Goal: Task Accomplishment & Management: Complete application form

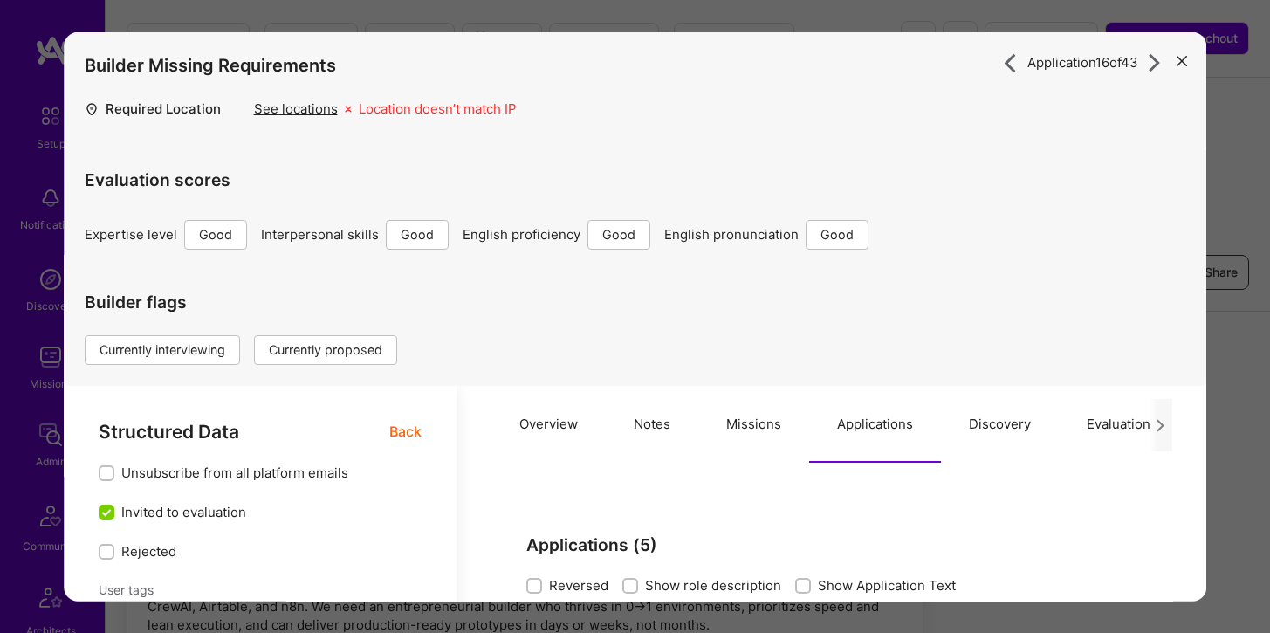
select select "4"
select select "6"
select select "US"
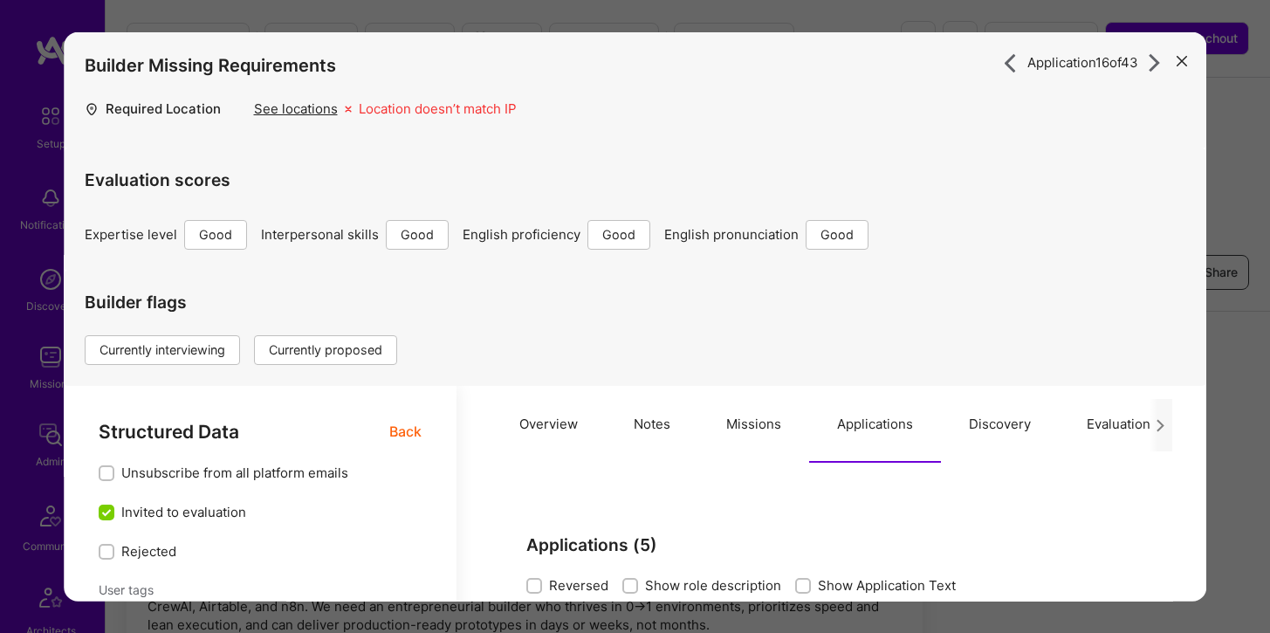
select select "Right Now"
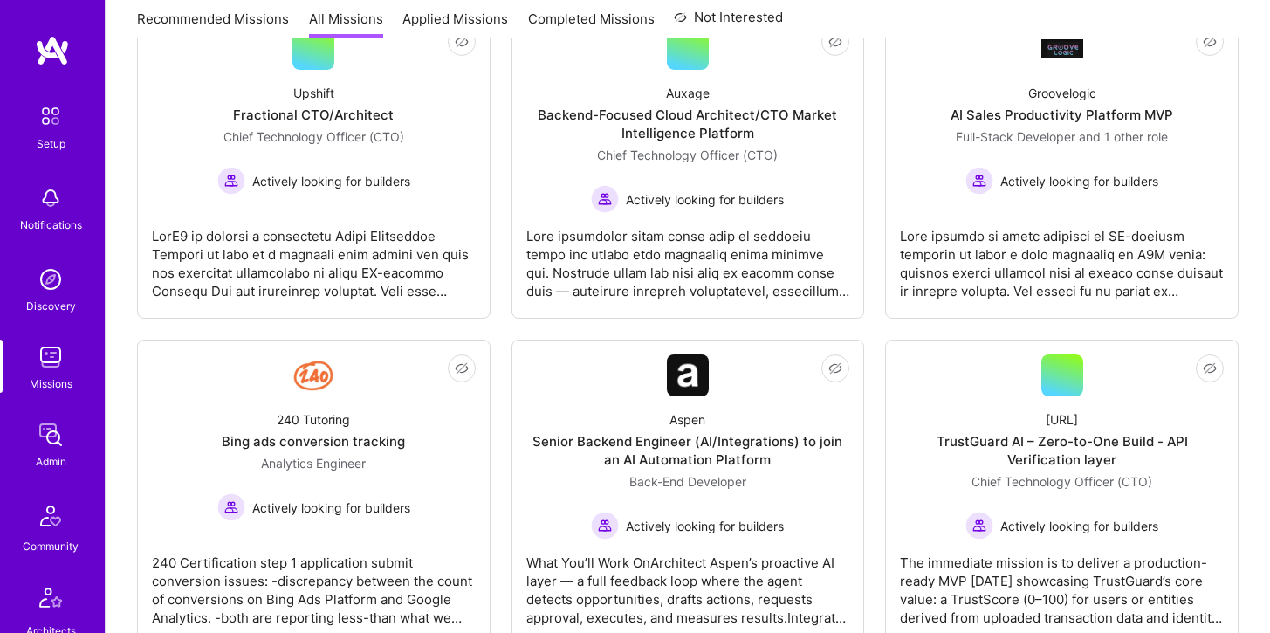
scroll to position [644, 0]
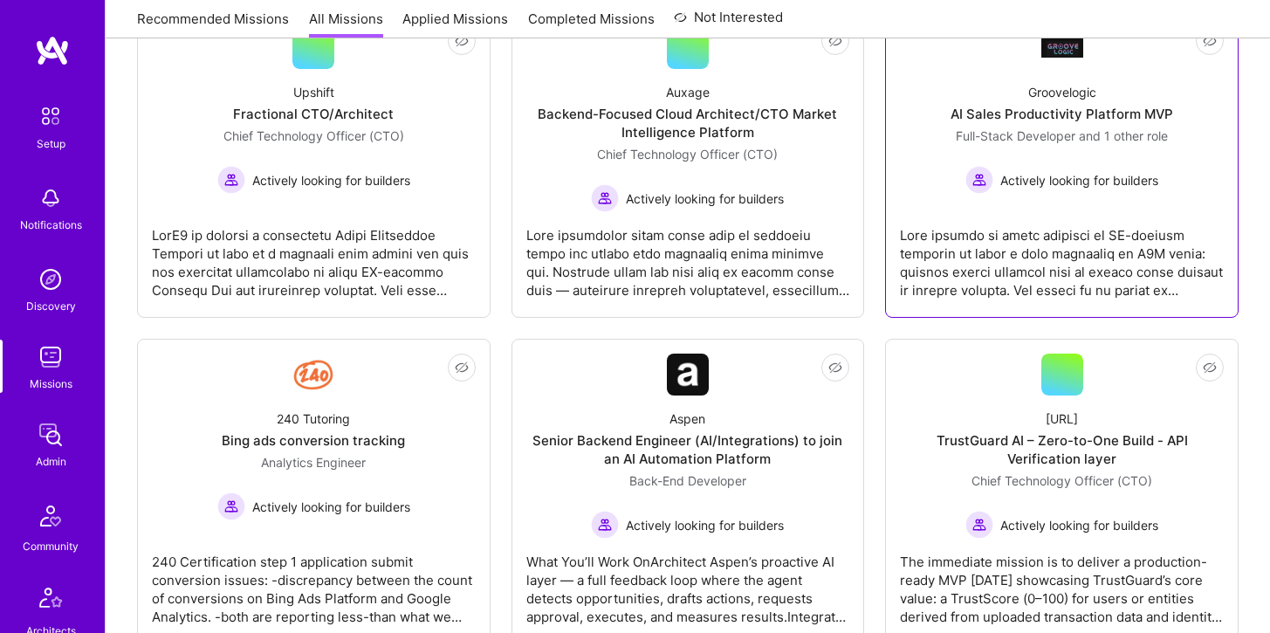
click at [1050, 210] on link "Not Interested Groovelogic AI Sales Productivity Platform MVP Full-Stack Develo…" at bounding box center [1062, 165] width 324 height 276
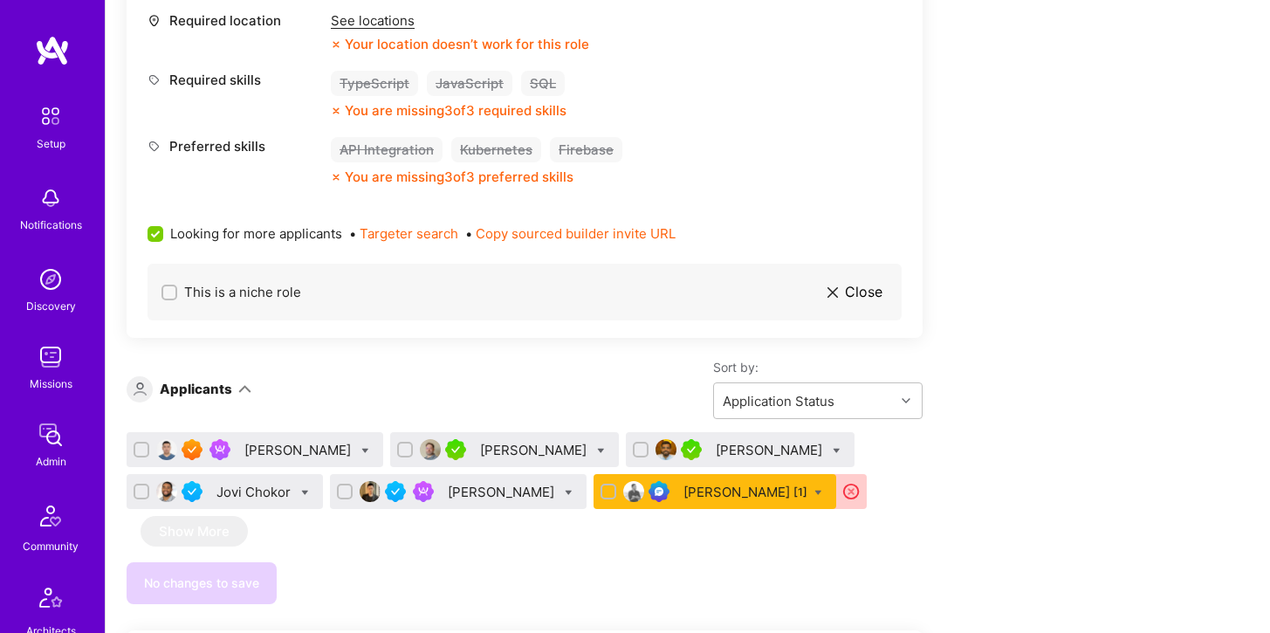
scroll to position [916, 0]
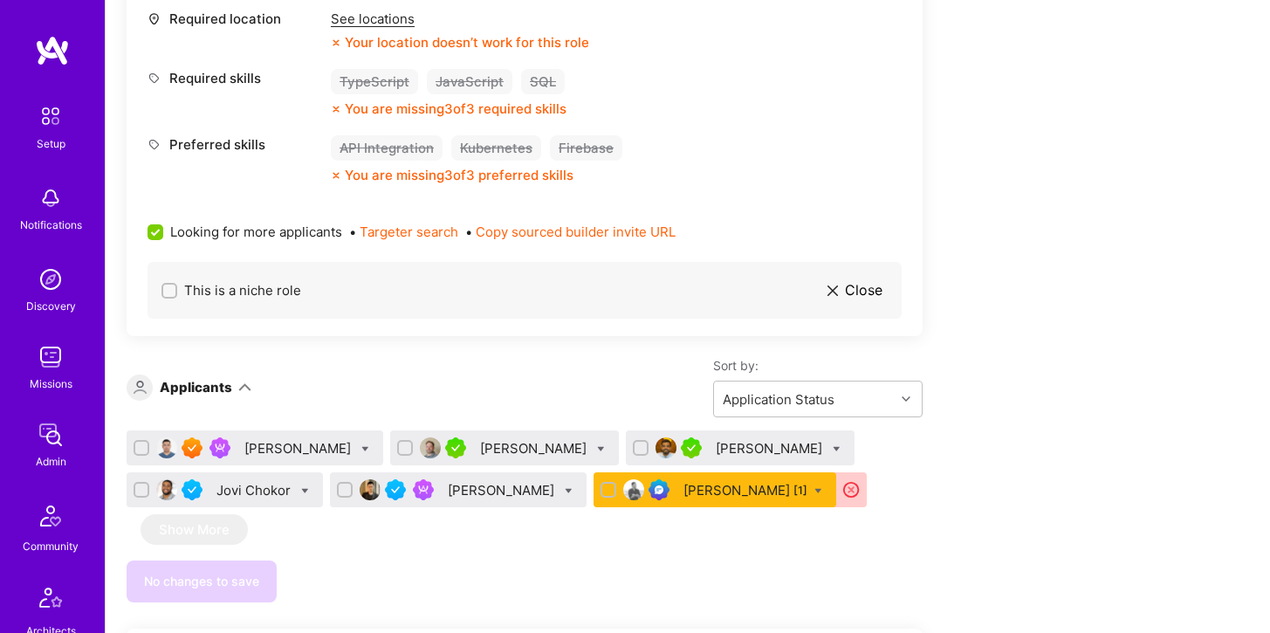
click at [524, 449] on div "[PERSON_NAME]" at bounding box center [535, 448] width 110 height 18
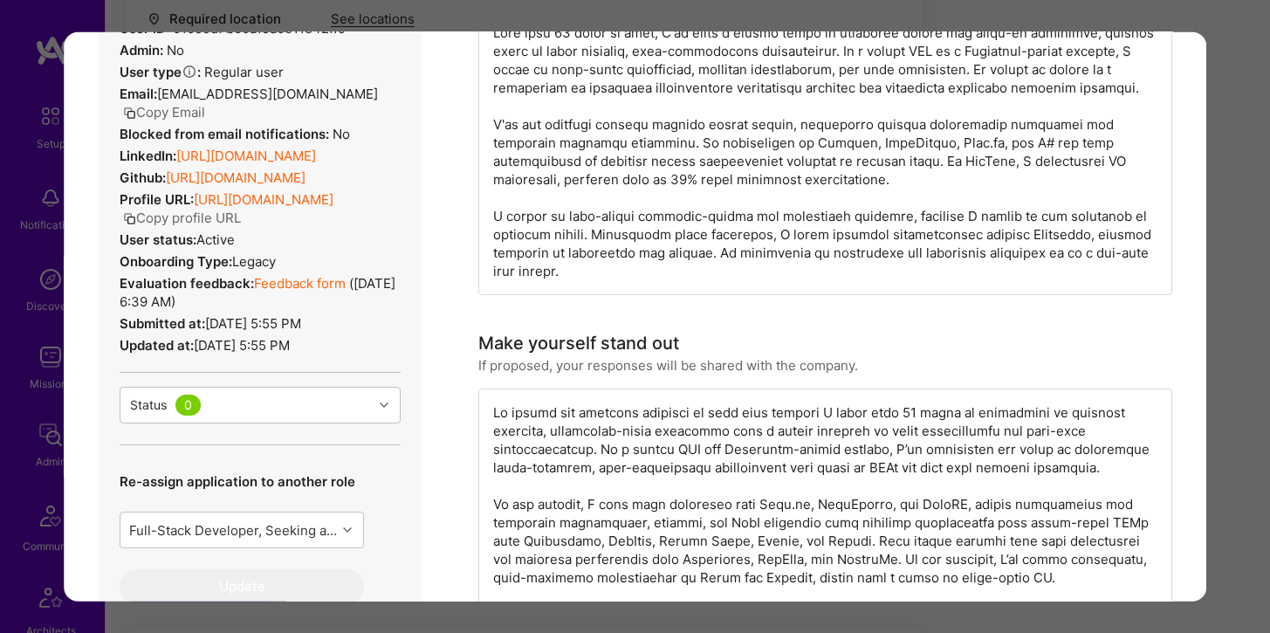
scroll to position [93, 0]
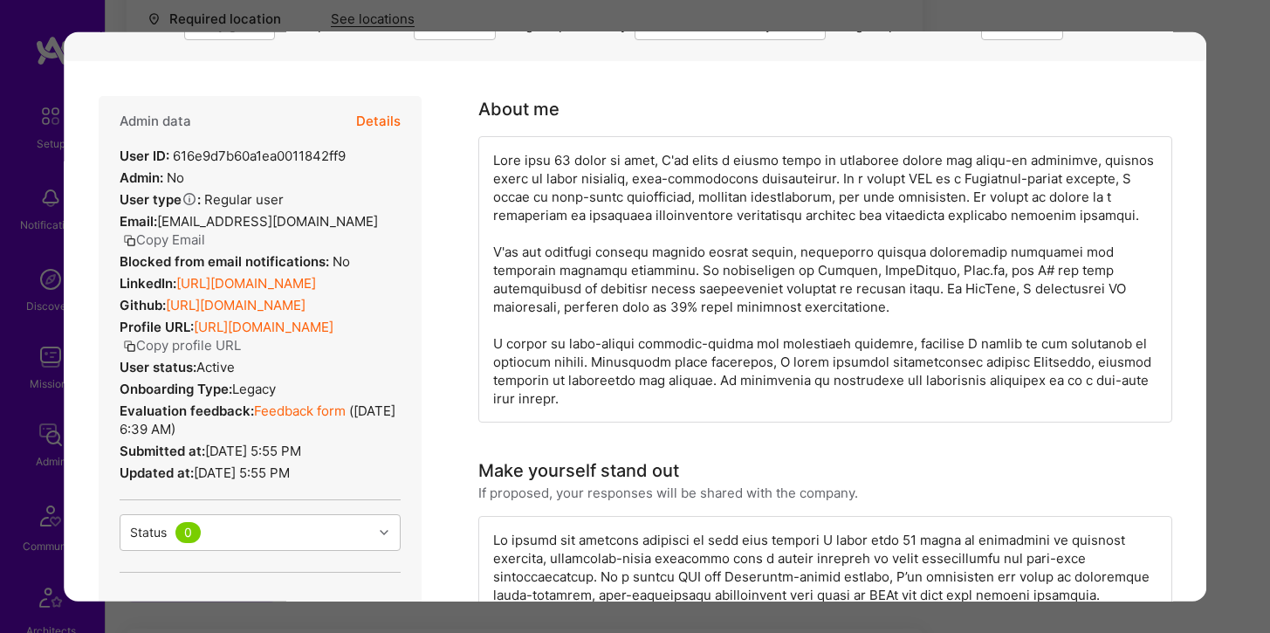
click at [305, 291] on link "[URL][DOMAIN_NAME]" at bounding box center [246, 282] width 140 height 17
click at [780, 21] on div "Application 2 of 6 Evaluation scores Expertise level Very good Interpersonal sk…" at bounding box center [635, 316] width 1270 height 633
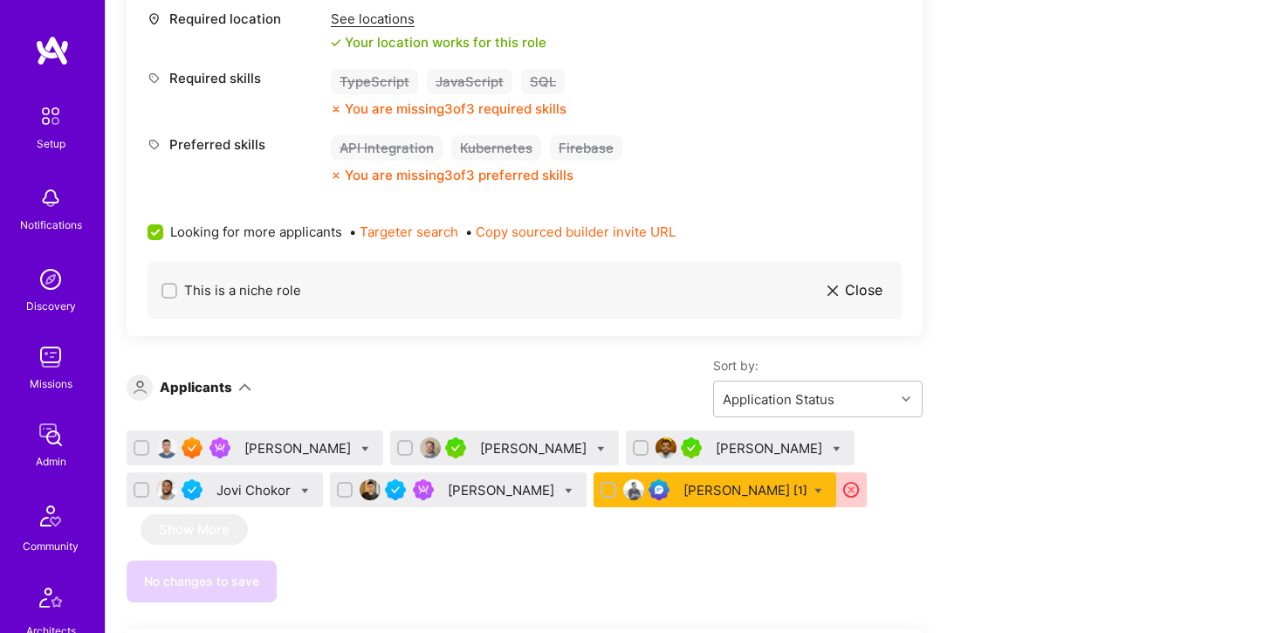
click at [254, 490] on div "Jovi Chokor" at bounding box center [256, 490] width 78 height 18
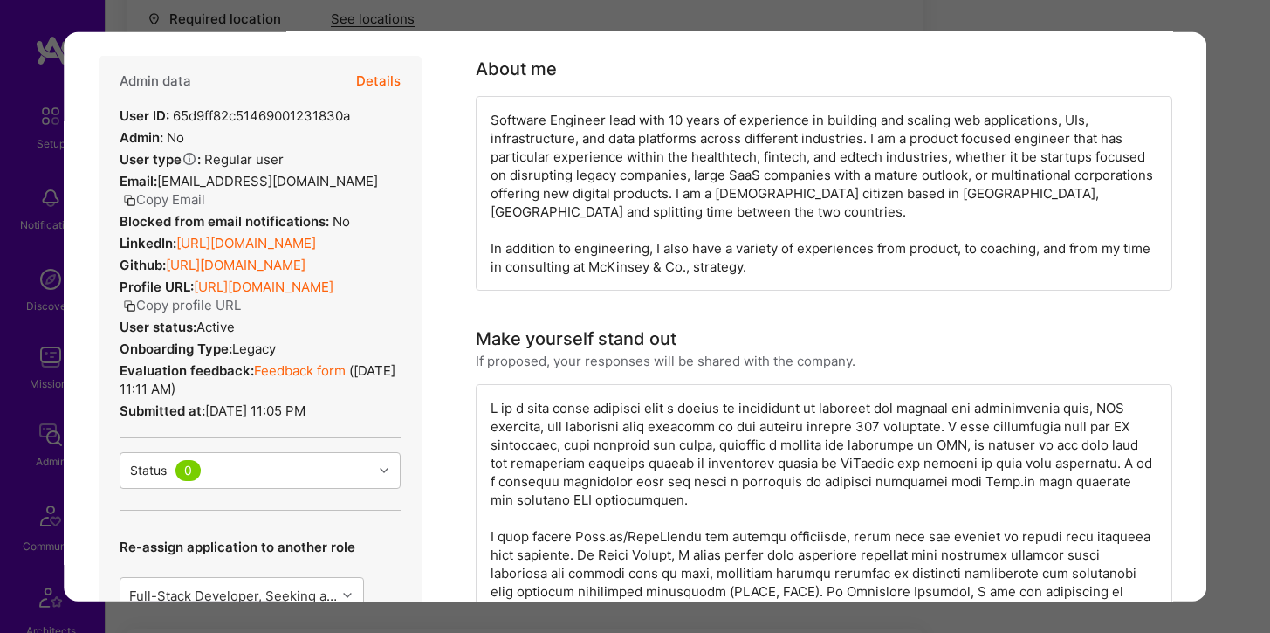
scroll to position [113, 0]
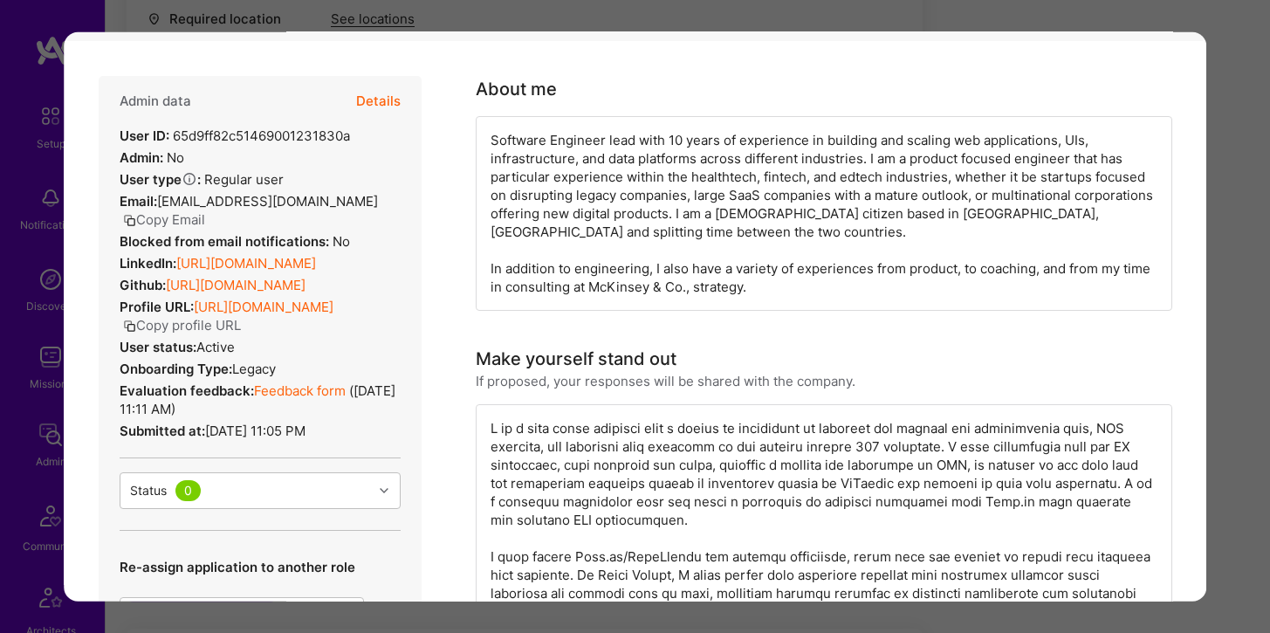
click at [316, 254] on link "[URL][DOMAIN_NAME]" at bounding box center [246, 262] width 140 height 17
click at [583, 24] on div "Application 4 of 6 Evaluation scores Expertise level Good Interpersonal skills …" at bounding box center [635, 316] width 1270 height 633
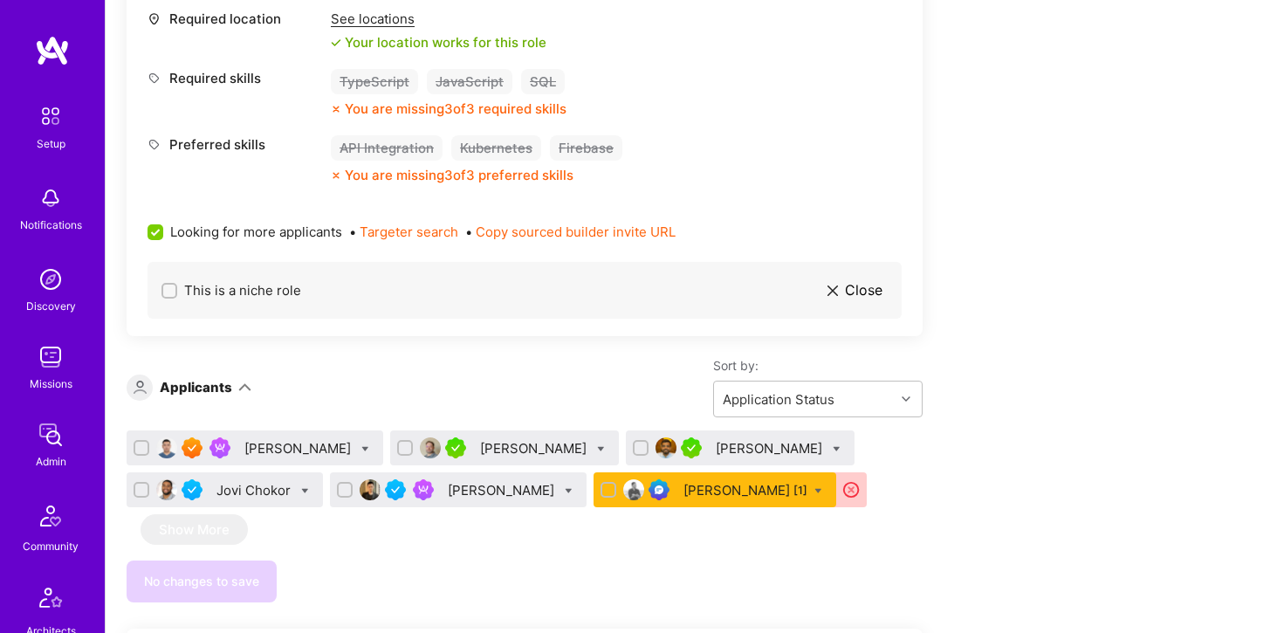
click at [463, 488] on div "[PERSON_NAME]" at bounding box center [503, 490] width 110 height 18
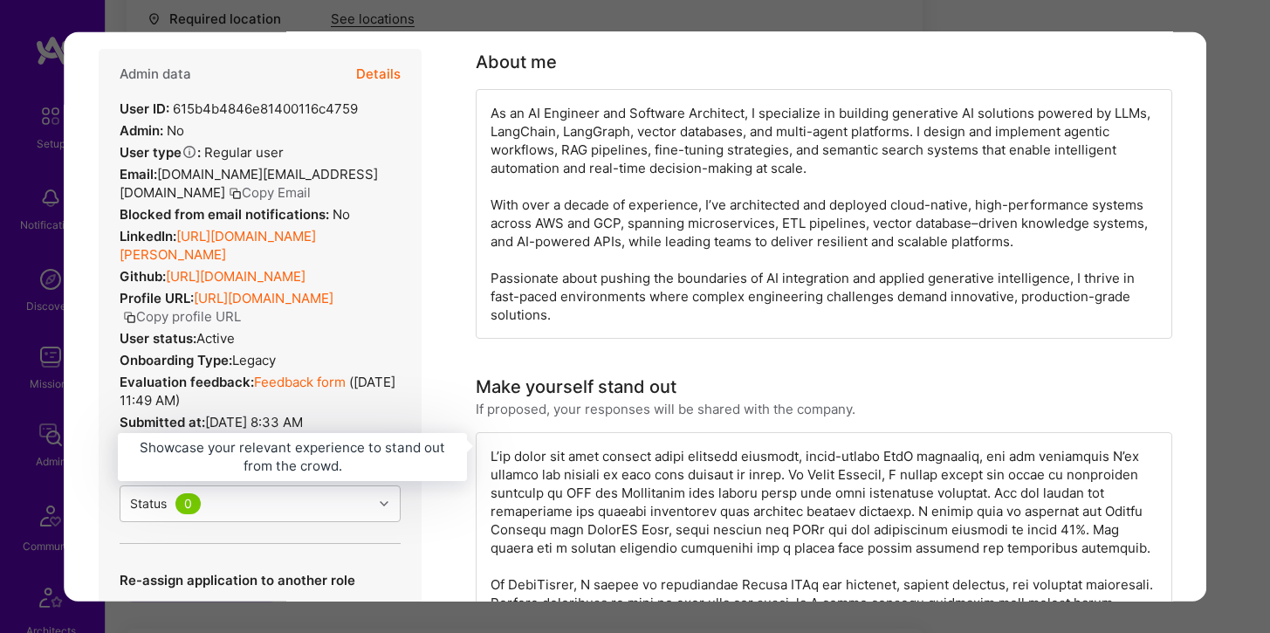
scroll to position [313, 0]
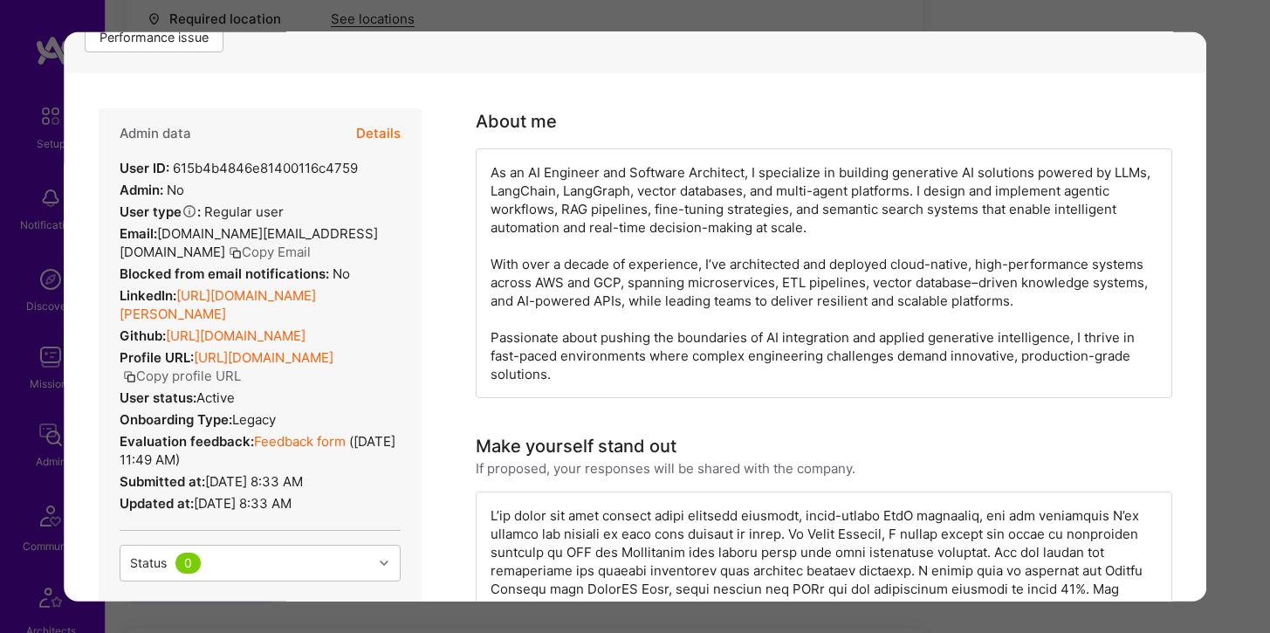
click at [316, 287] on link "https://linkedin.com/in/kris-chou-44ba8a370" at bounding box center [218, 304] width 196 height 35
click at [386, 130] on button "Details" at bounding box center [378, 133] width 45 height 51
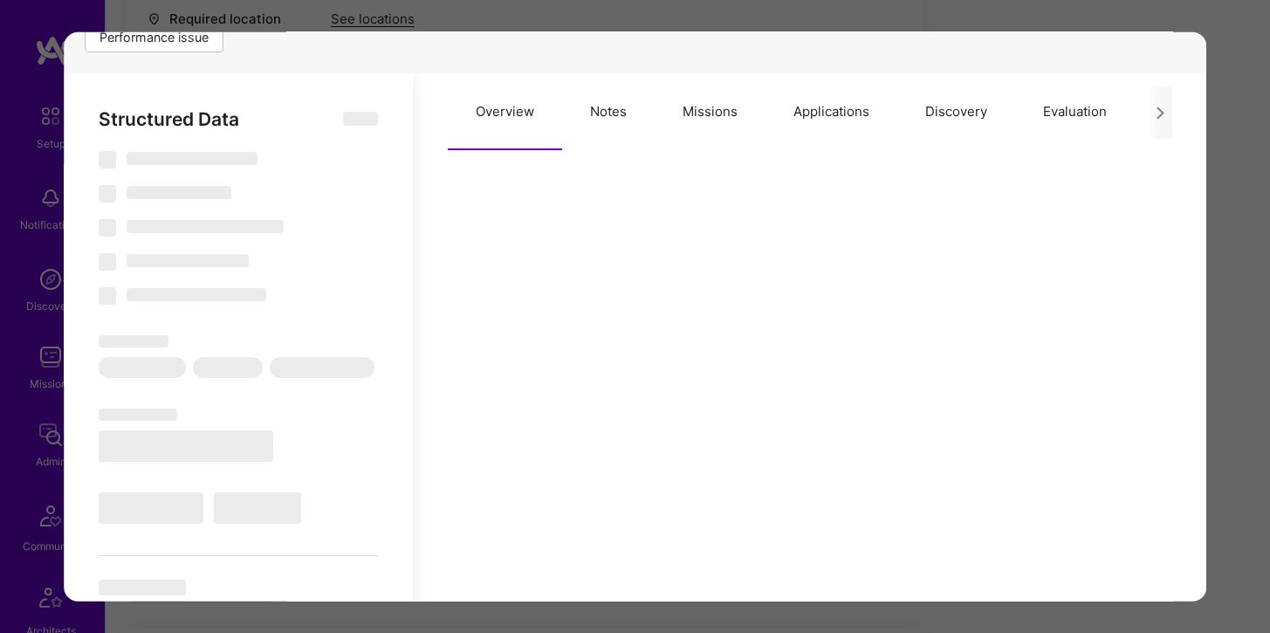
click at [740, 105] on button "Missions" at bounding box center [710, 111] width 111 height 77
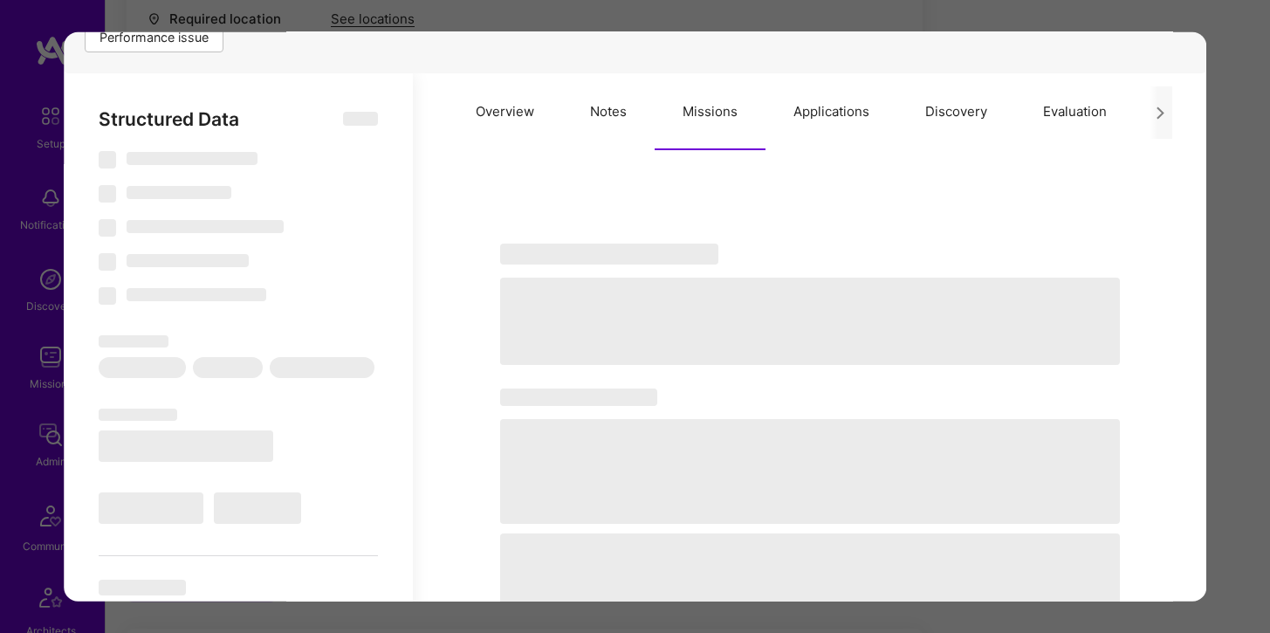
select select "Right Now"
select select "5"
select select "4"
select select "6"
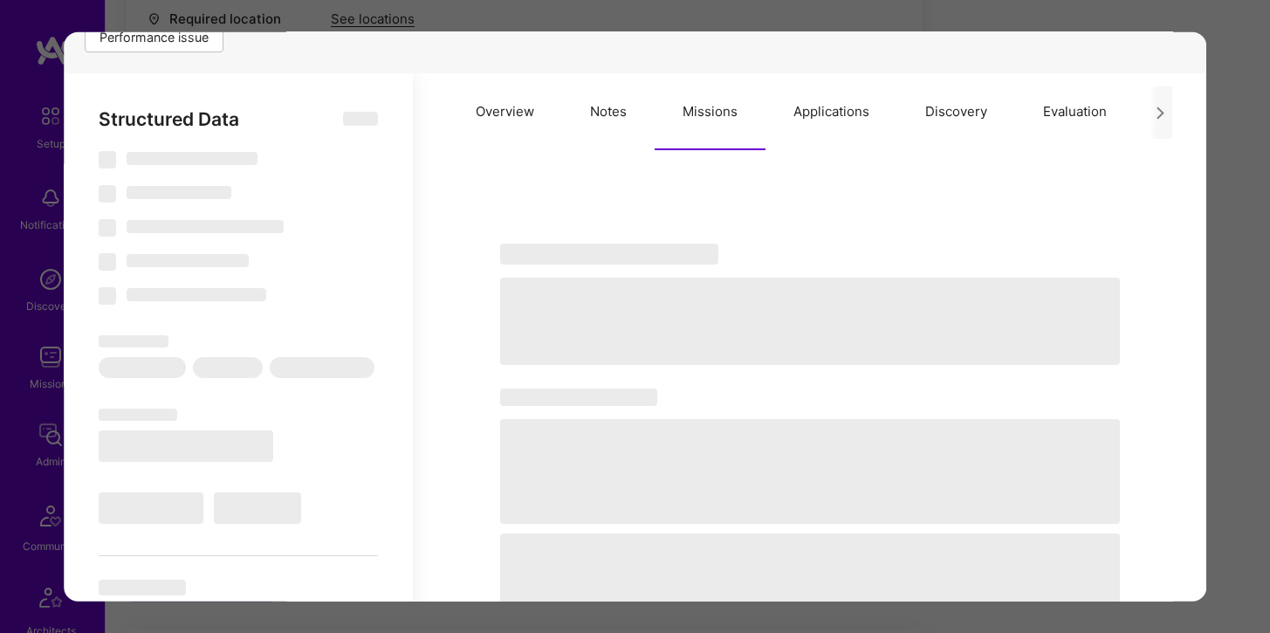
select select "CA"
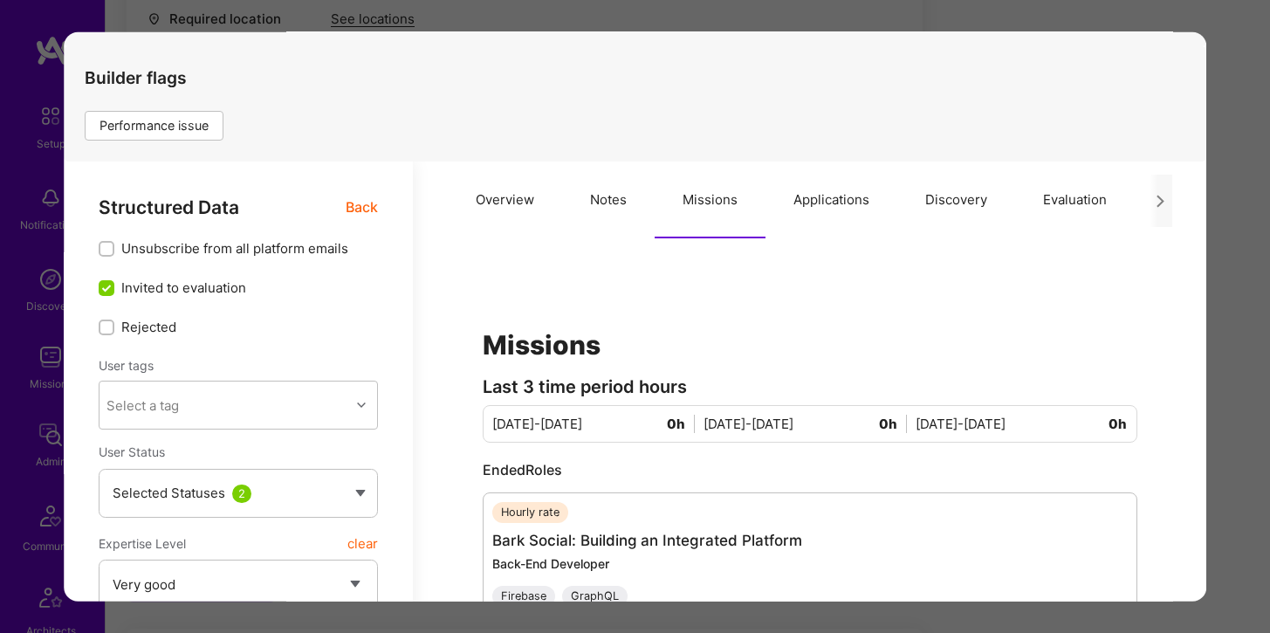
scroll to position [272, 0]
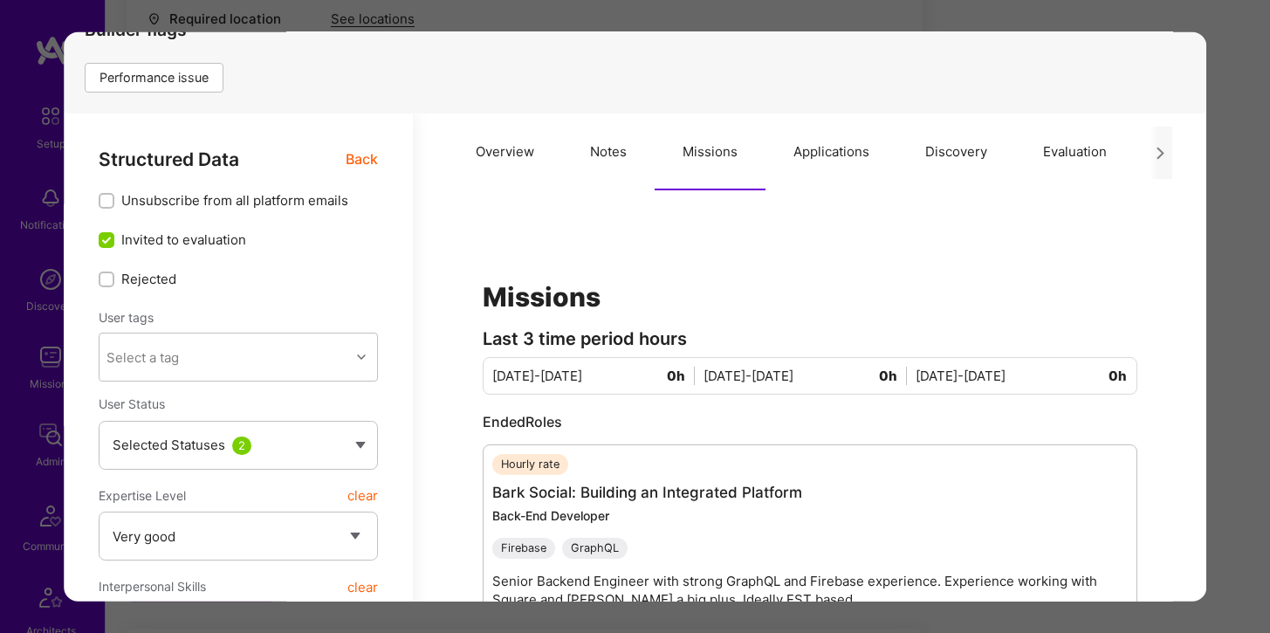
click at [751, 24] on div "Application 5 of 6 Builder Missing Requirements Required Location See locations…" at bounding box center [635, 316] width 1270 height 633
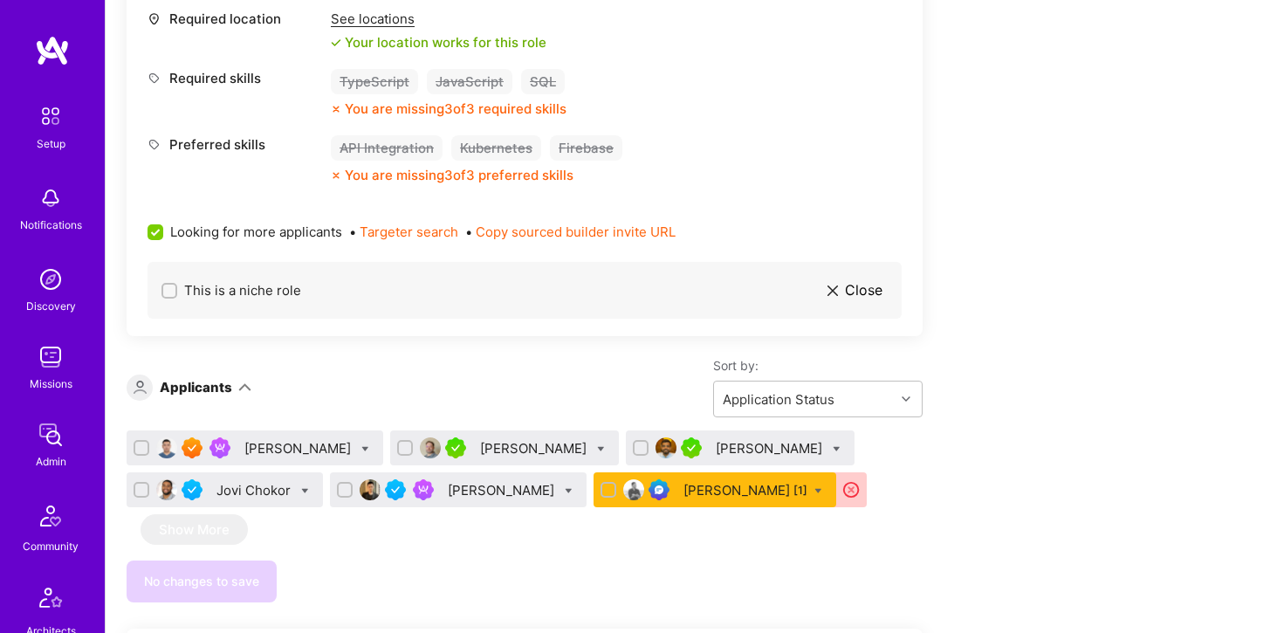
click at [684, 492] on div "Yaroslav Chayka [1]" at bounding box center [746, 490] width 124 height 18
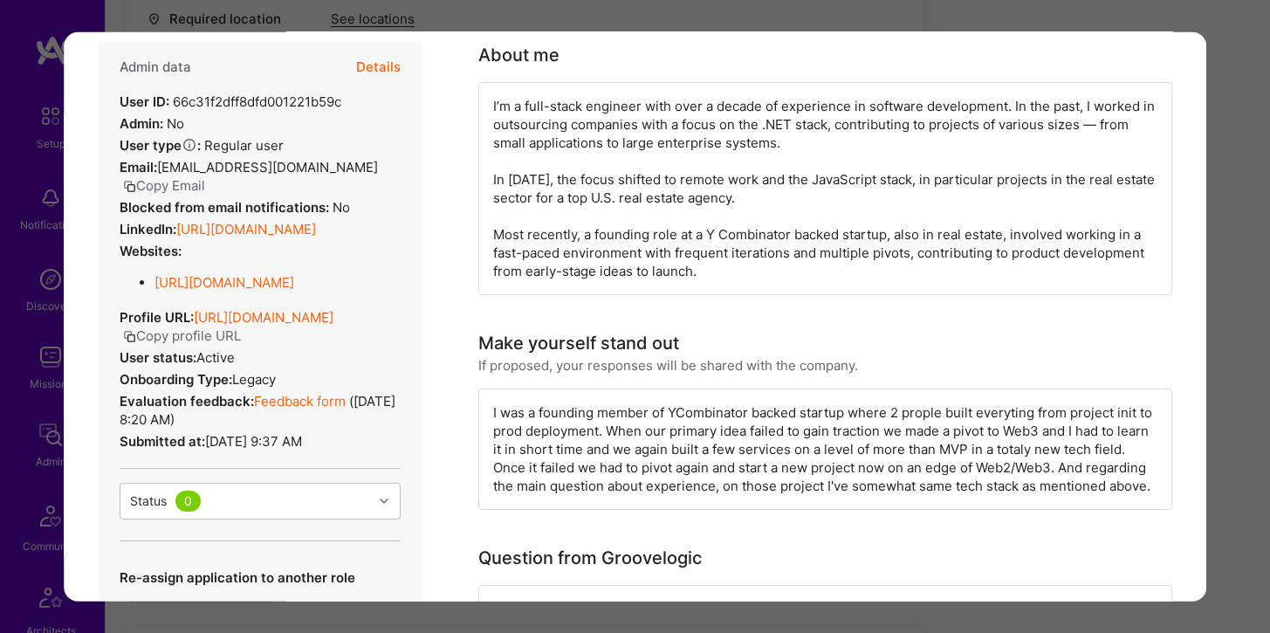
scroll to position [126, 0]
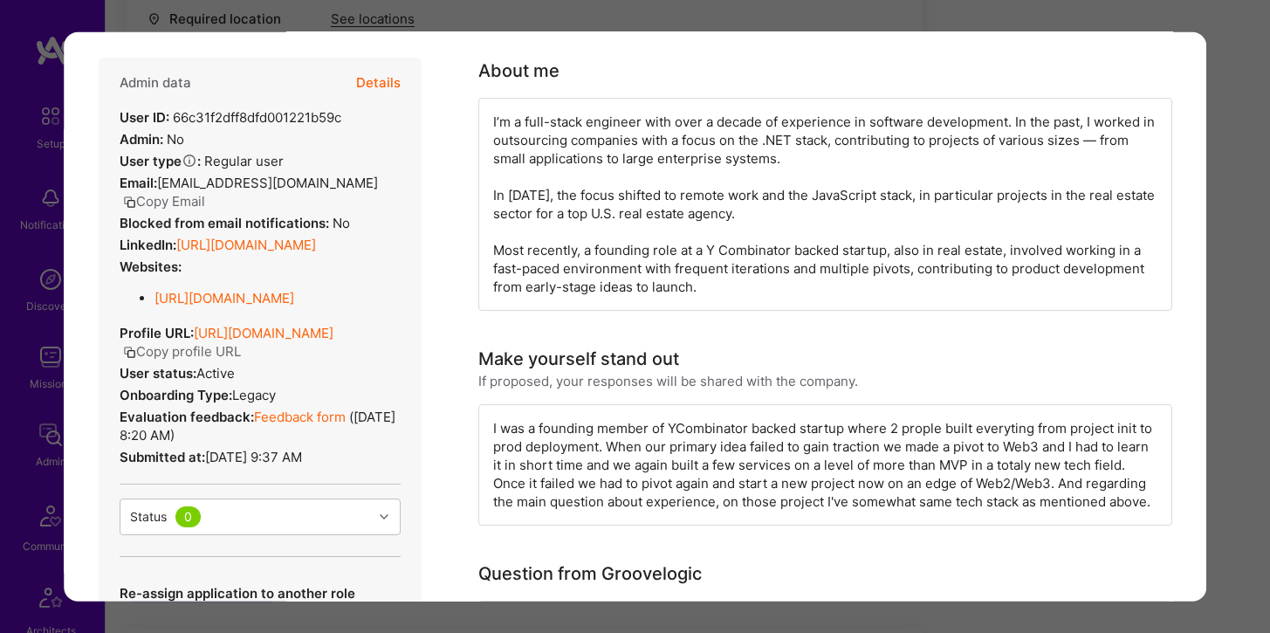
click at [287, 236] on link "https://linkedin.com/in/yaroslav-chayka" at bounding box center [246, 244] width 140 height 17
click at [308, 6] on div "Application 6 of 6 Builder Missing Requirements Required Location See locations…" at bounding box center [635, 316] width 1270 height 633
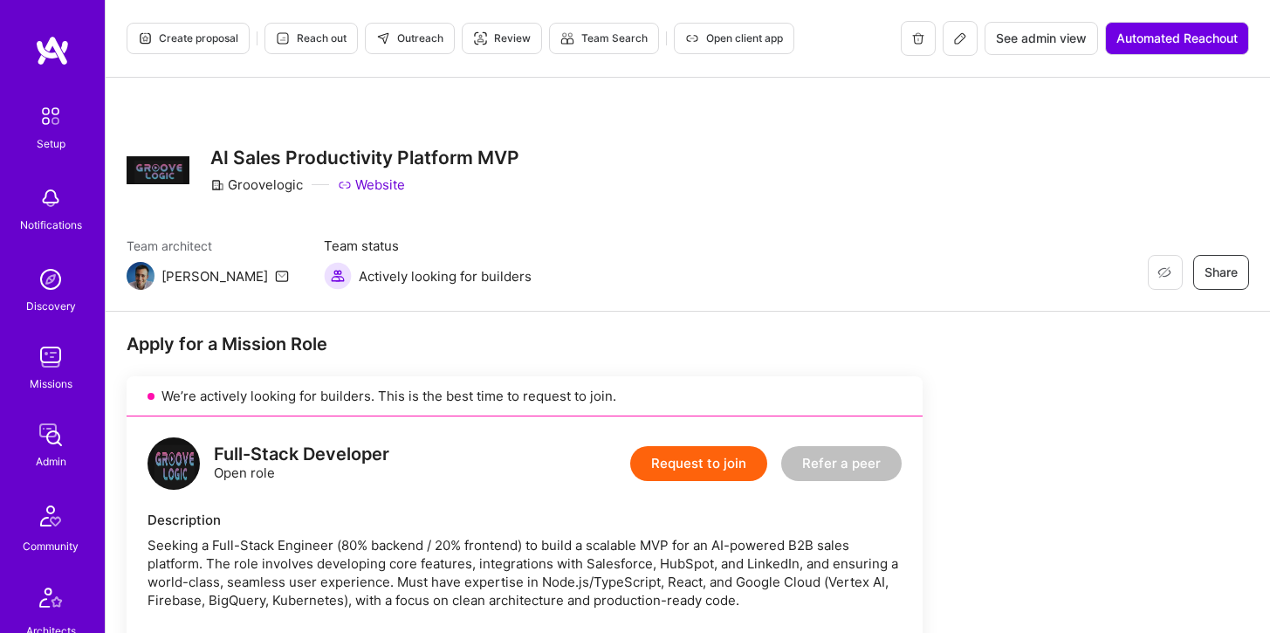
click at [50, 426] on img at bounding box center [50, 434] width 35 height 35
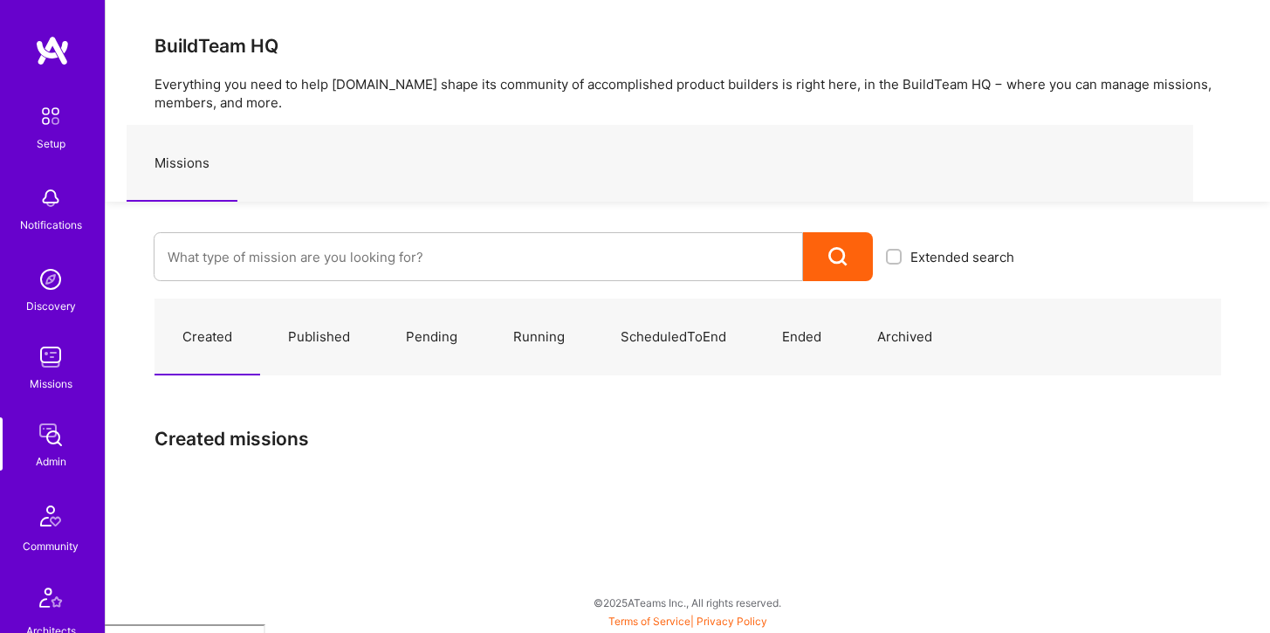
click at [52, 369] on img at bounding box center [50, 357] width 35 height 35
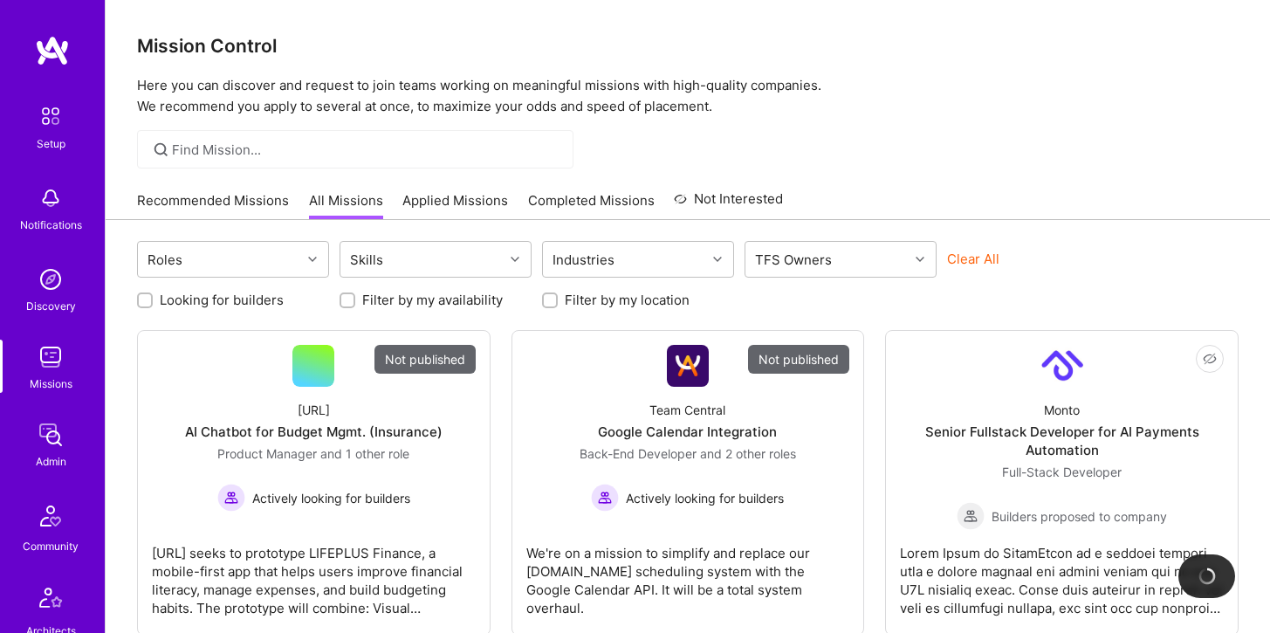
click at [305, 163] on div at bounding box center [355, 149] width 437 height 38
click at [225, 141] on input at bounding box center [366, 150] width 388 height 18
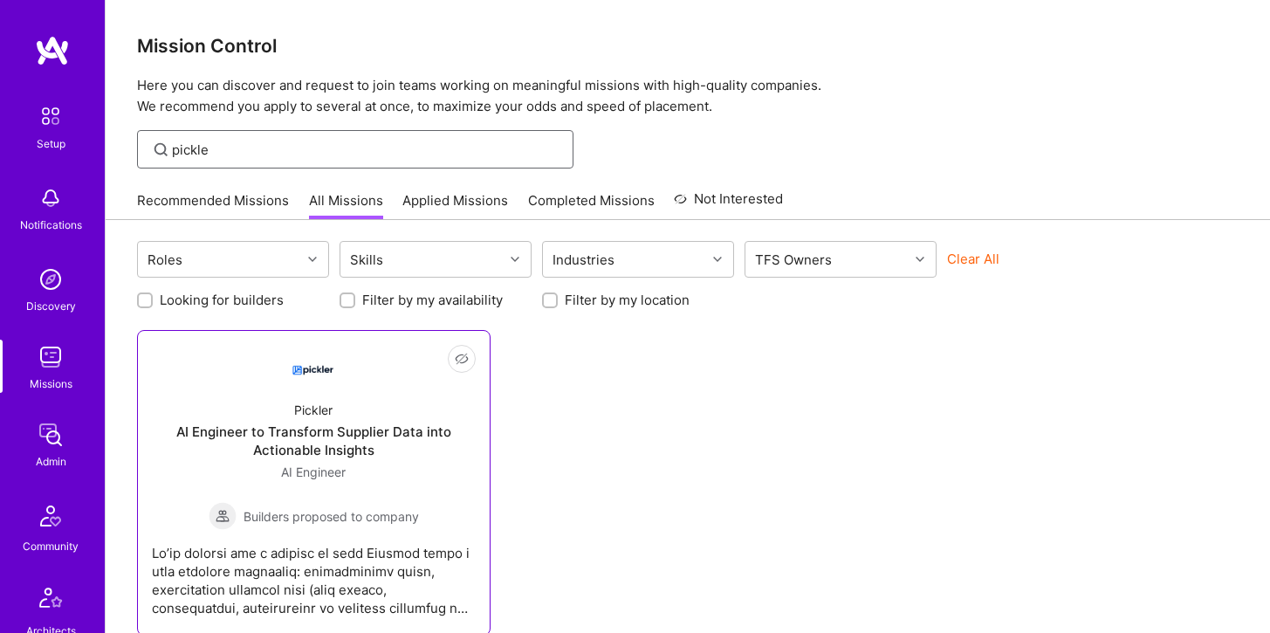
type input "pickle"
click at [238, 418] on div "Pickler AI Engineer to Transform Supplier Data into Actionable Insights AI Engi…" at bounding box center [314, 458] width 324 height 143
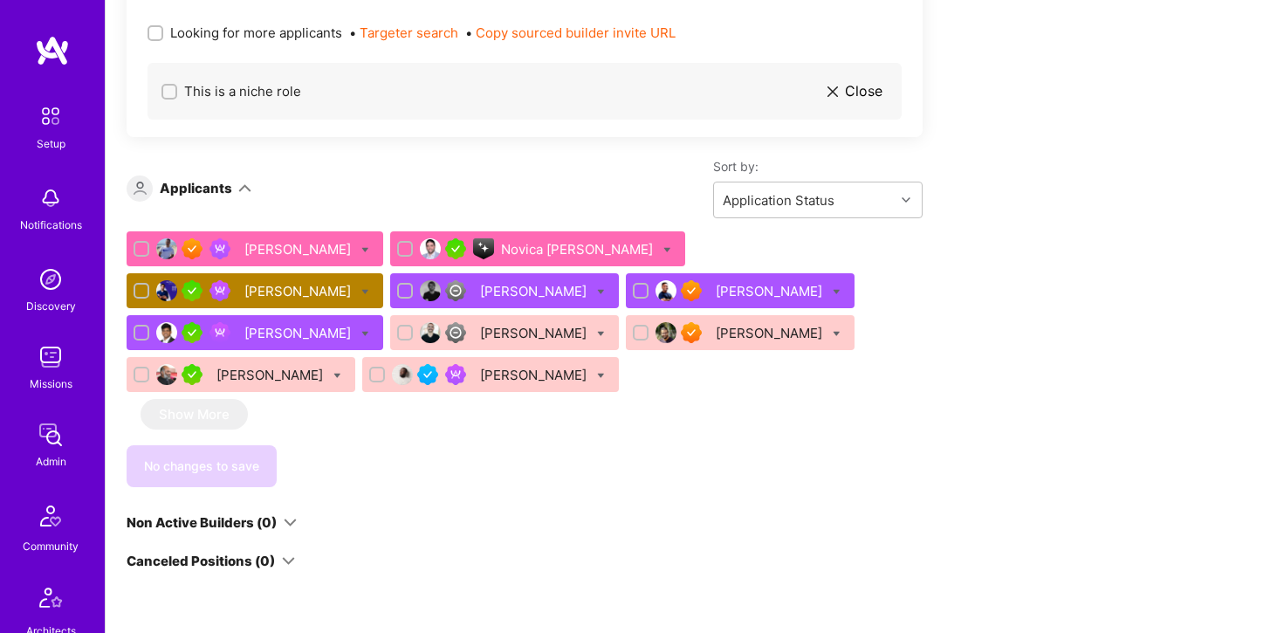
scroll to position [1006, 0]
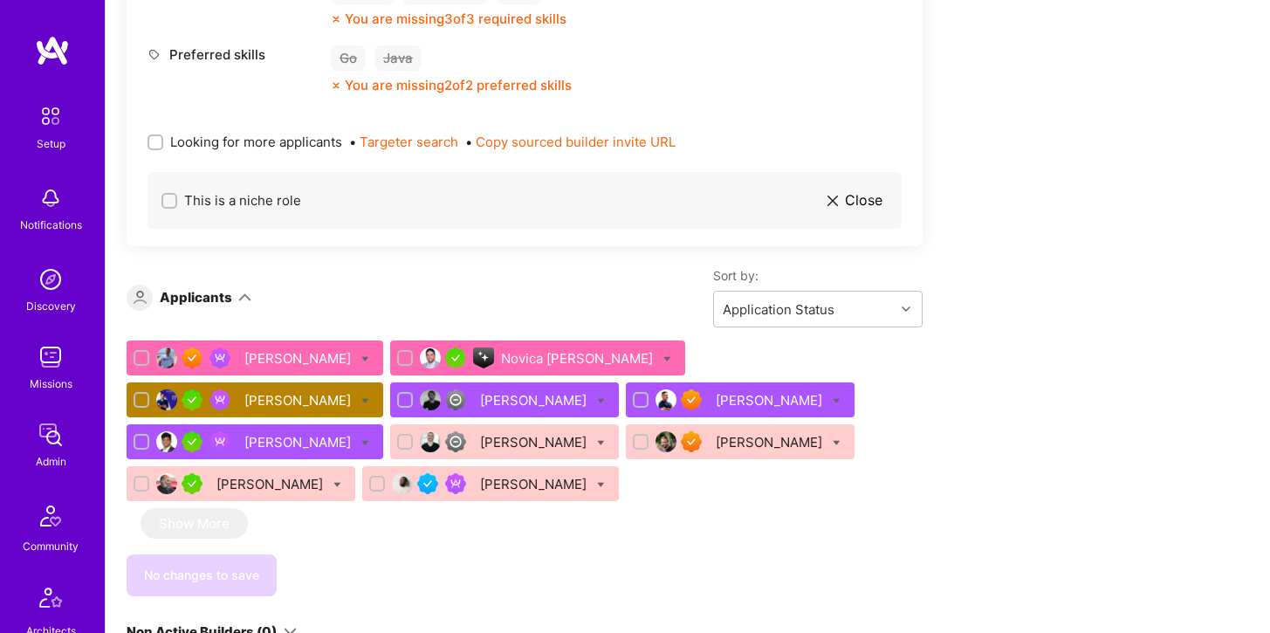
click at [354, 391] on div "Juan Roldan" at bounding box center [299, 400] width 110 height 18
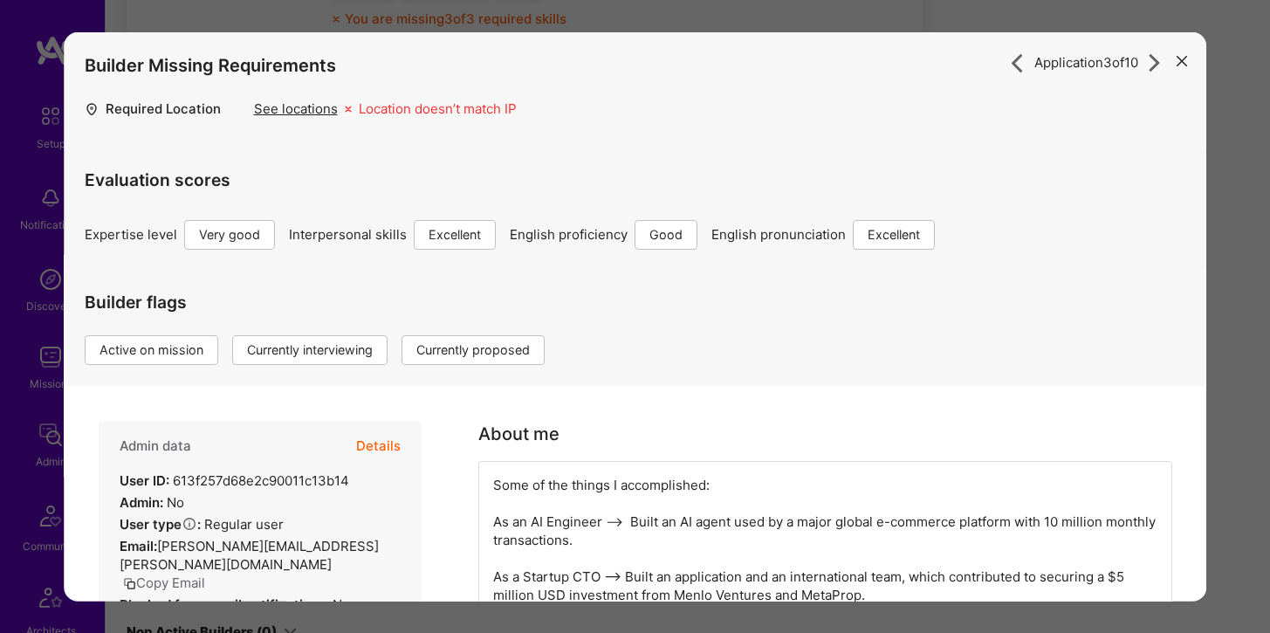
click at [380, 442] on button "Details" at bounding box center [378, 446] width 45 height 51
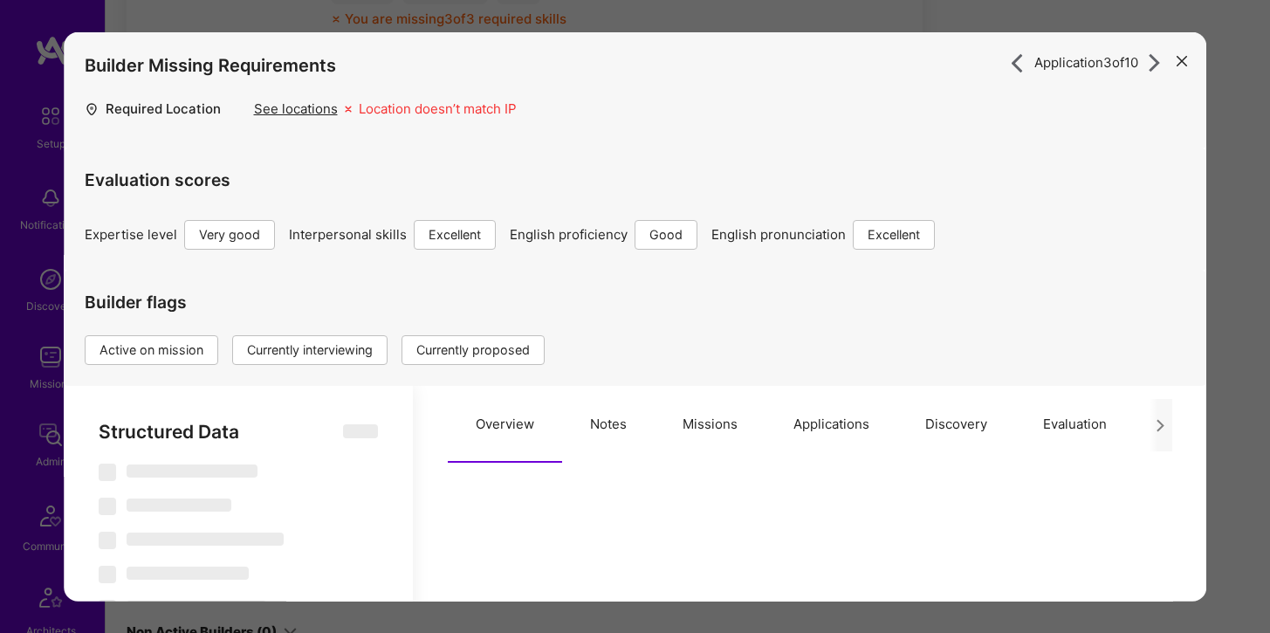
click at [806, 422] on button "Applications" at bounding box center [832, 424] width 132 height 77
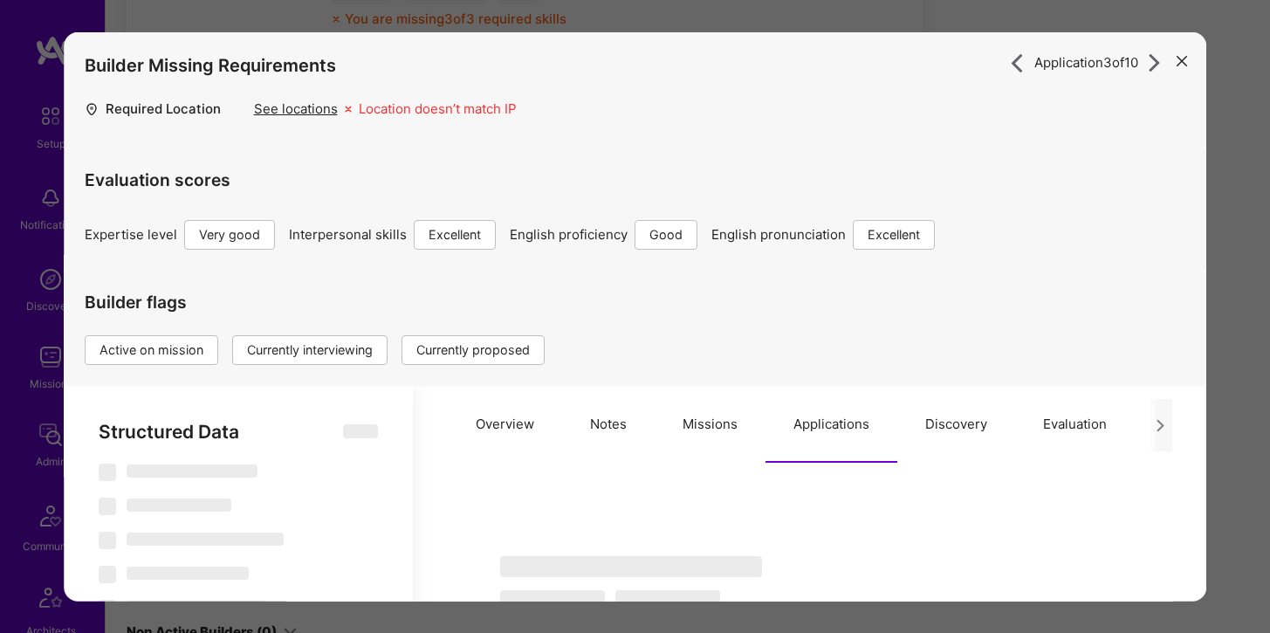
type textarea "x"
select select "Right Now"
select select "5"
select select "7"
select select "6"
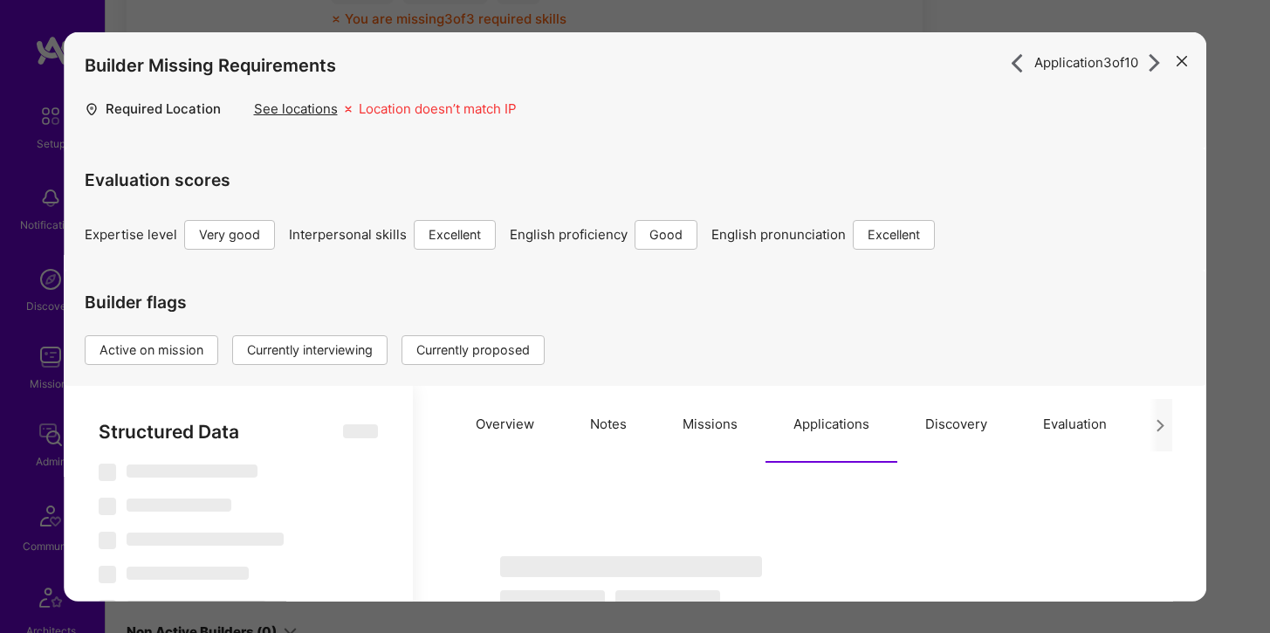
select select "7"
select select "SG"
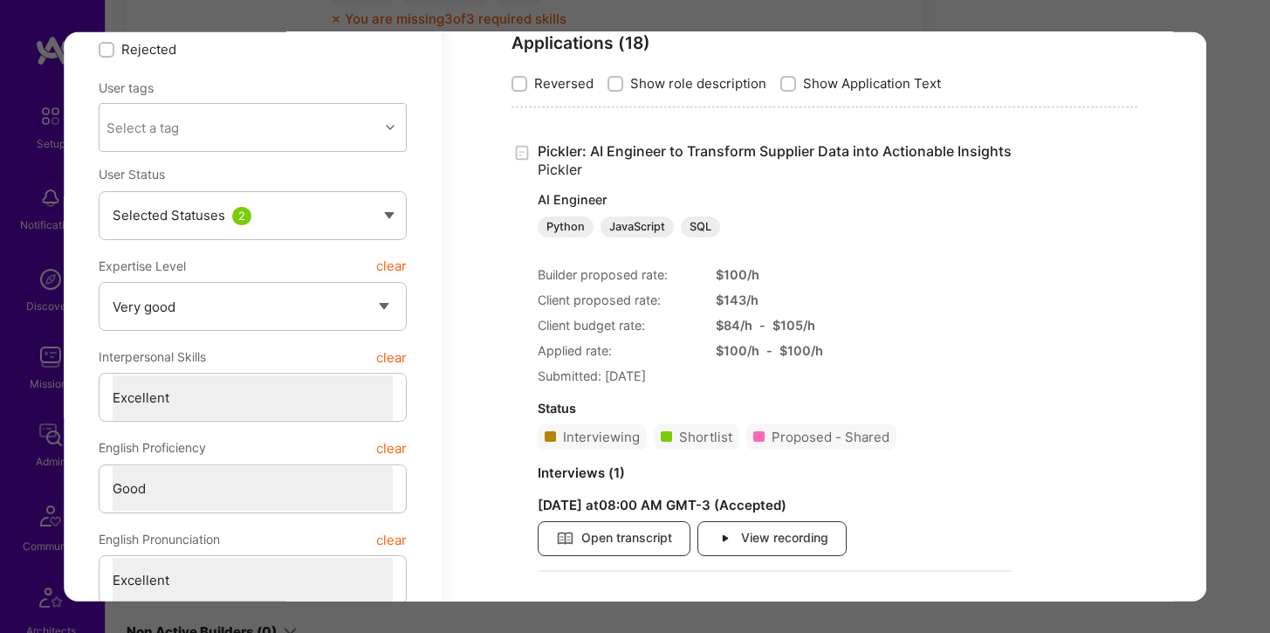
scroll to position [511, 0]
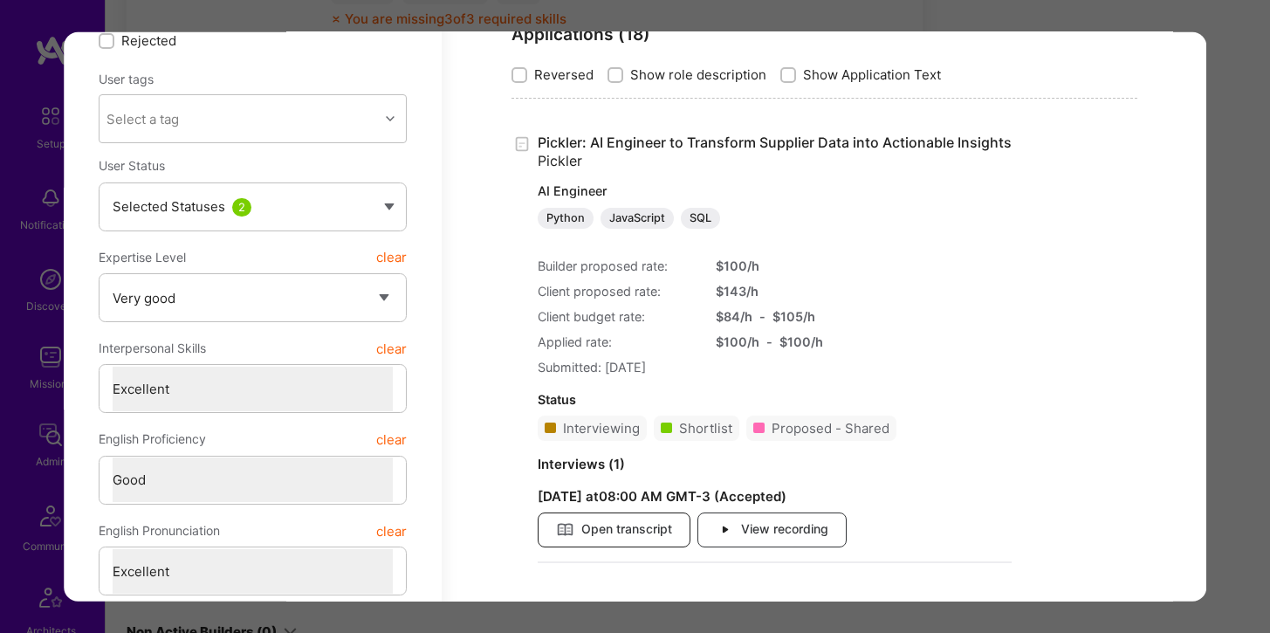
click at [648, 533] on span "Open transcript" at bounding box center [614, 528] width 116 height 19
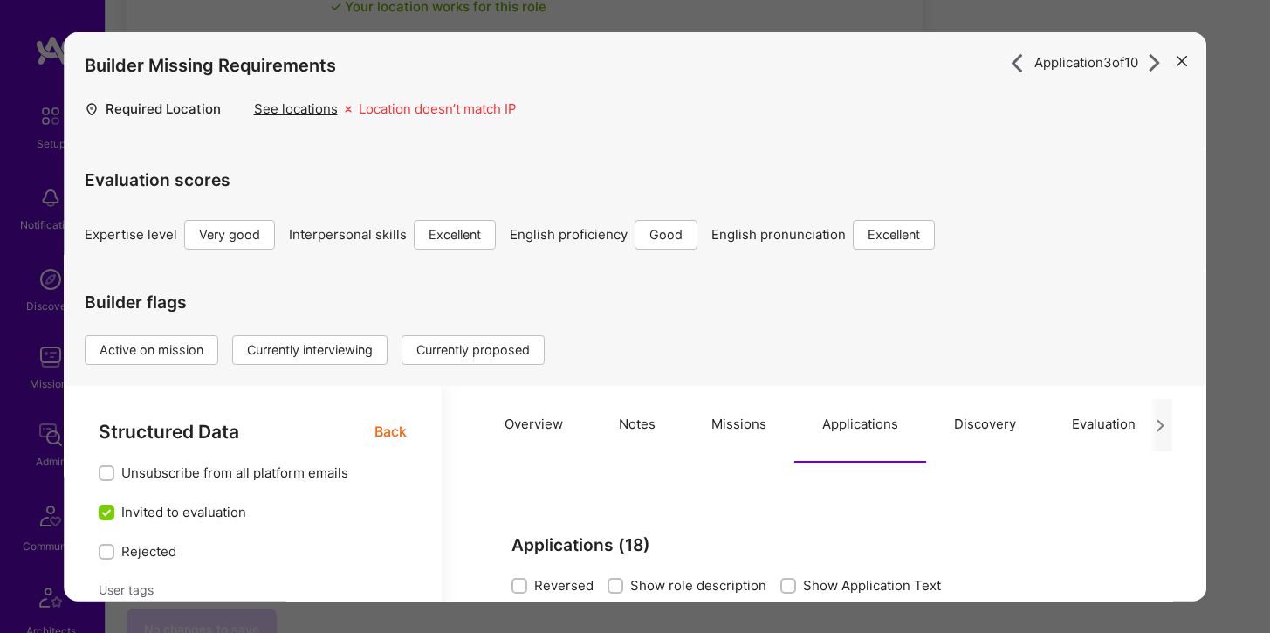
scroll to position [918, 0]
click at [601, 23] on div "Application 3 of 10 Builder Missing Requirements Required Location See location…" at bounding box center [635, 316] width 1270 height 633
